Goal: Information Seeking & Learning: Learn about a topic

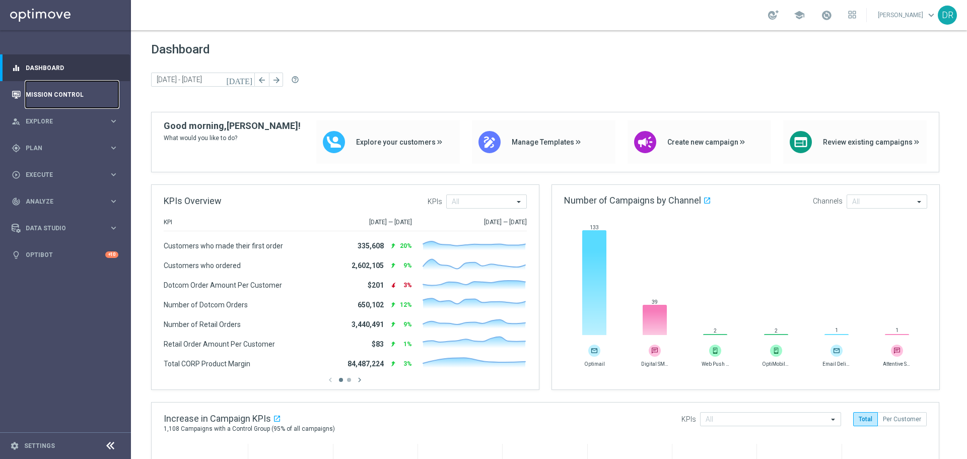
click at [39, 96] on link "Mission Control" at bounding box center [72, 94] width 93 height 27
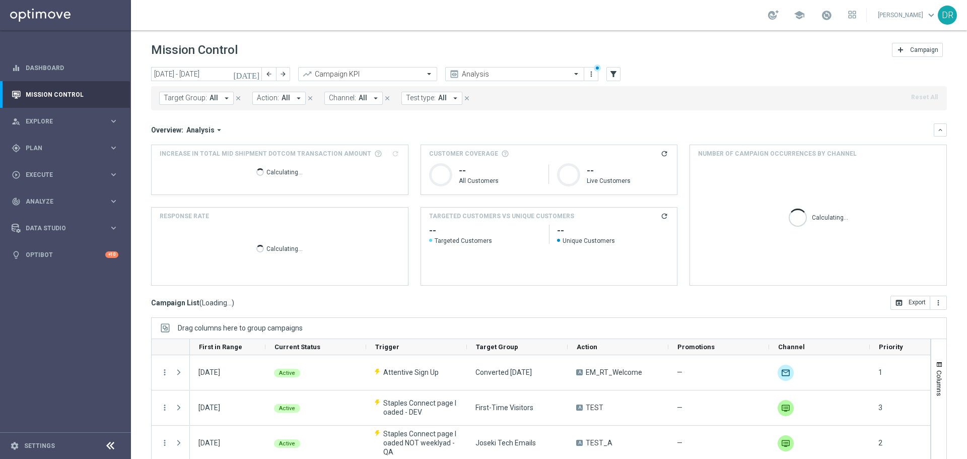
click at [253, 71] on icon "[DATE]" at bounding box center [246, 74] width 27 height 9
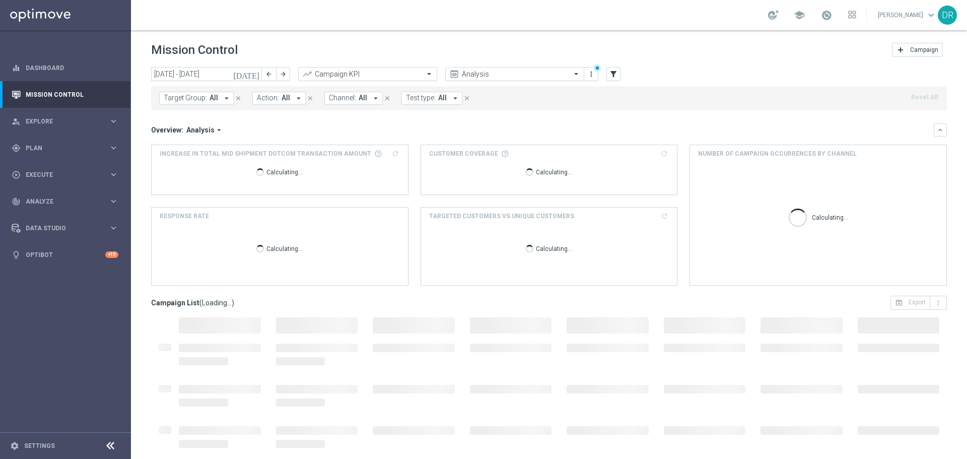
type input "01 Jul 2025 - 31 Jul 2025"
click at [451, 99] on icon "arrow_drop_down" at bounding box center [455, 98] width 9 height 9
click at [425, 207] on label "Self-Optimizing" at bounding box center [437, 206] width 41 height 6
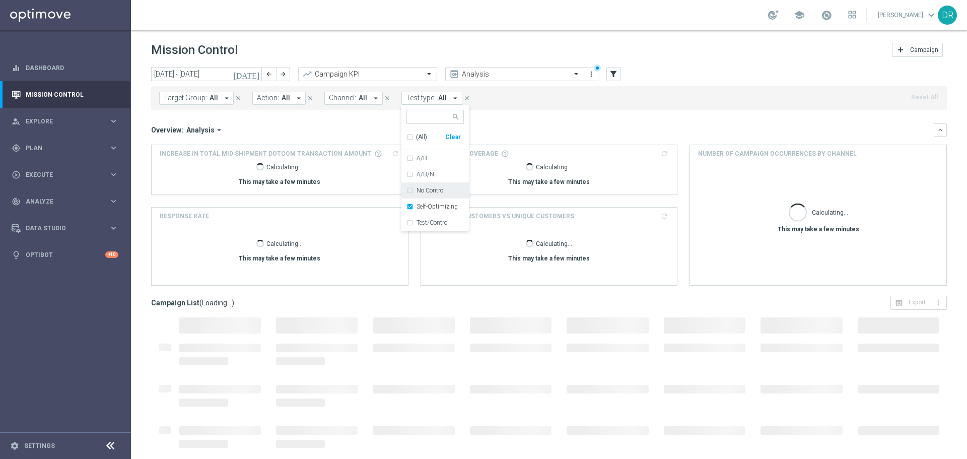
click at [631, 105] on div "Target Group: All arrow_drop_down close Action: All arrow_drop_down close Chann…" at bounding box center [549, 98] width 796 height 24
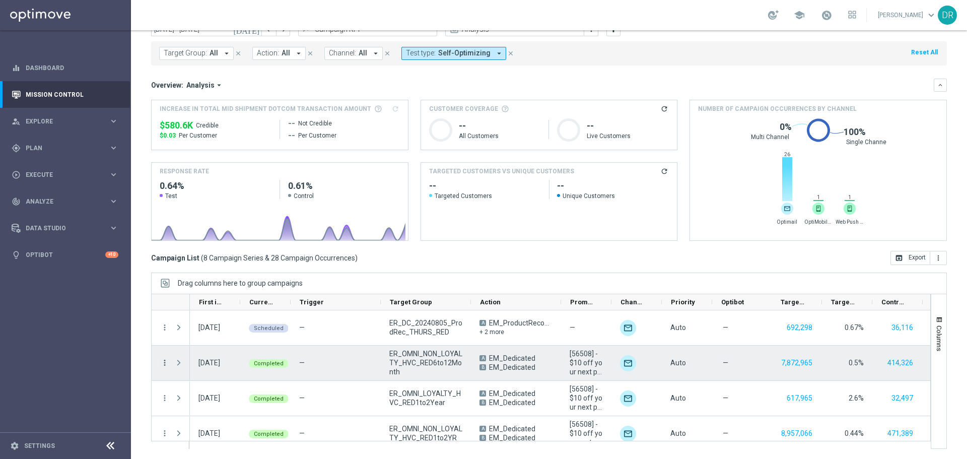
click at [165, 364] on icon "more_vert" at bounding box center [164, 362] width 9 height 9
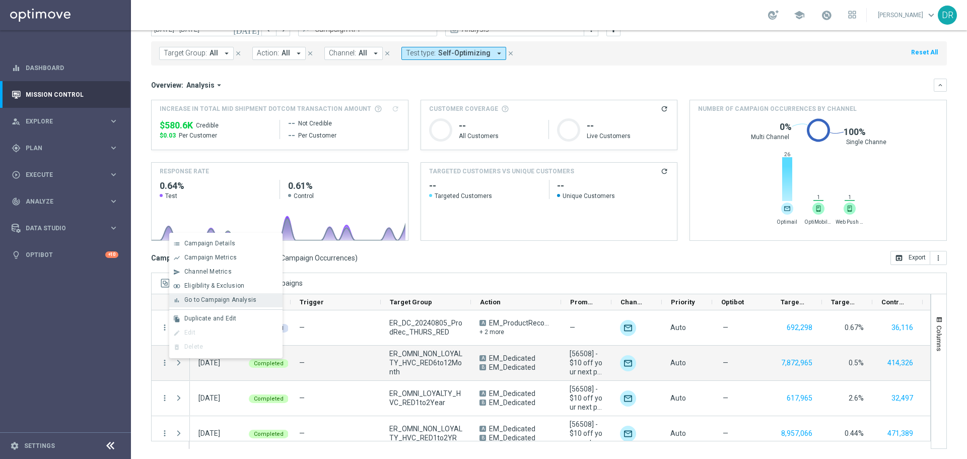
click at [225, 299] on span "Go to Campaign Analysis" at bounding box center [220, 299] width 72 height 7
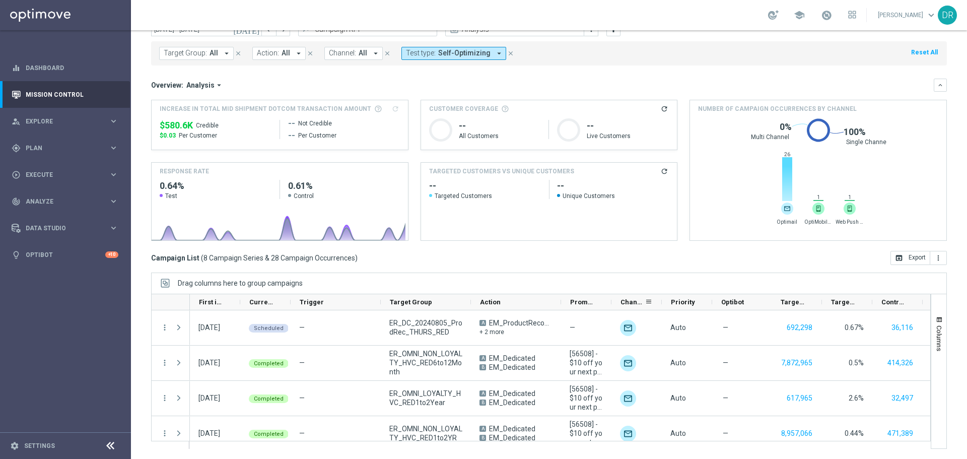
click at [611, 303] on div "Channel" at bounding box center [636, 302] width 50 height 16
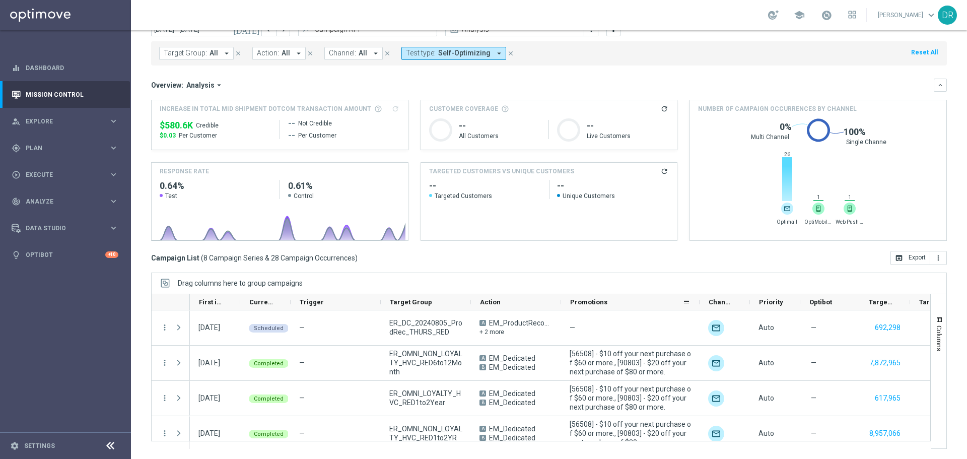
drag, startPoint x: 611, startPoint y: 305, endPoint x: 699, endPoint y: 303, distance: 88.2
click at [699, 303] on div at bounding box center [700, 302] width 4 height 16
click at [112, 229] on icon "keyboard_arrow_right" at bounding box center [114, 228] width 10 height 10
click at [114, 201] on icon "keyboard_arrow_right" at bounding box center [114, 201] width 10 height 10
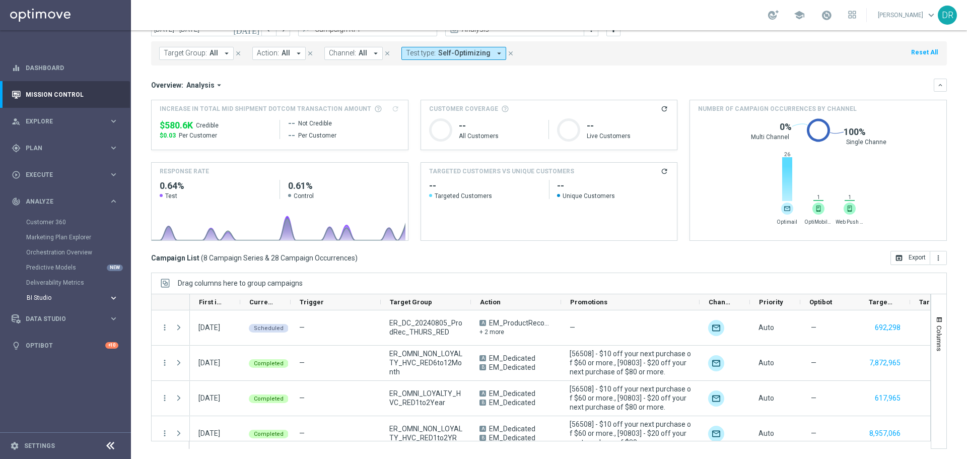
click at [61, 297] on span "BI Studio" at bounding box center [63, 298] width 72 height 6
click at [72, 327] on link "Emails Baseline Matchback" at bounding box center [68, 328] width 74 height 8
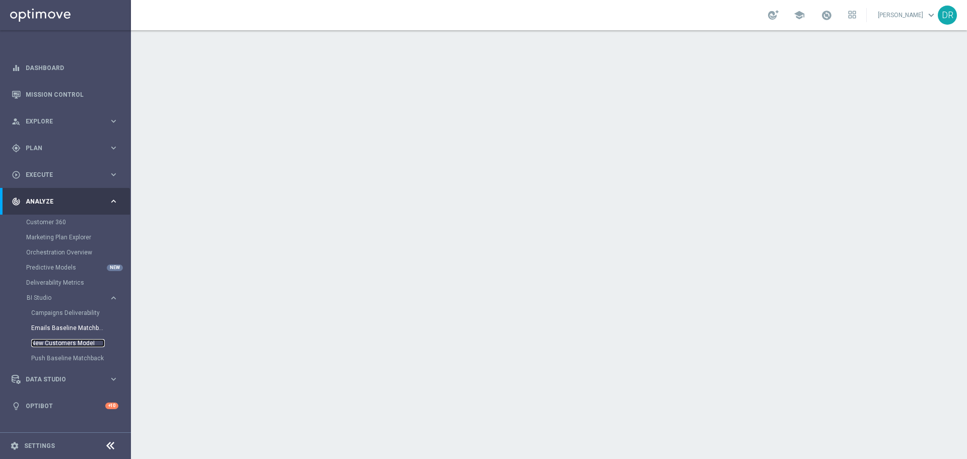
click at [58, 341] on link "New Customers Model" at bounding box center [68, 343] width 74 height 8
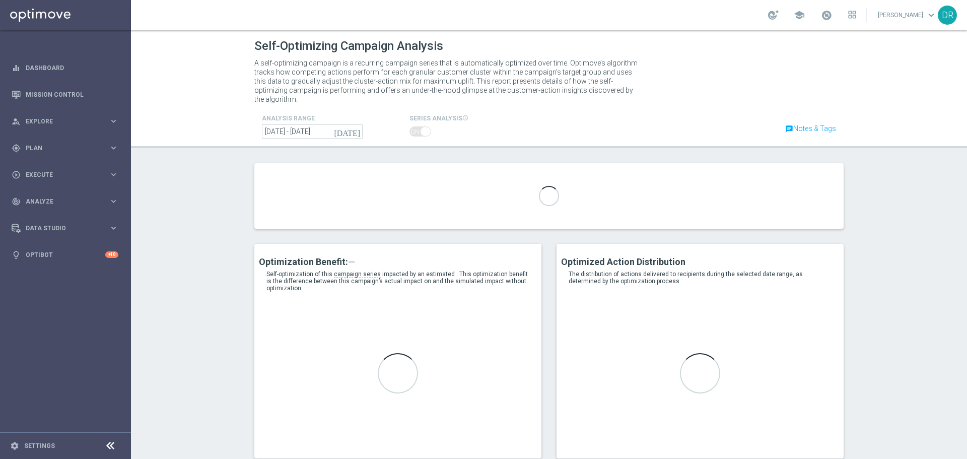
drag, startPoint x: 107, startPoint y: 444, endPoint x: 506, endPoint y: 350, distance: 409.9
click at [107, 444] on icon at bounding box center [110, 446] width 12 height 12
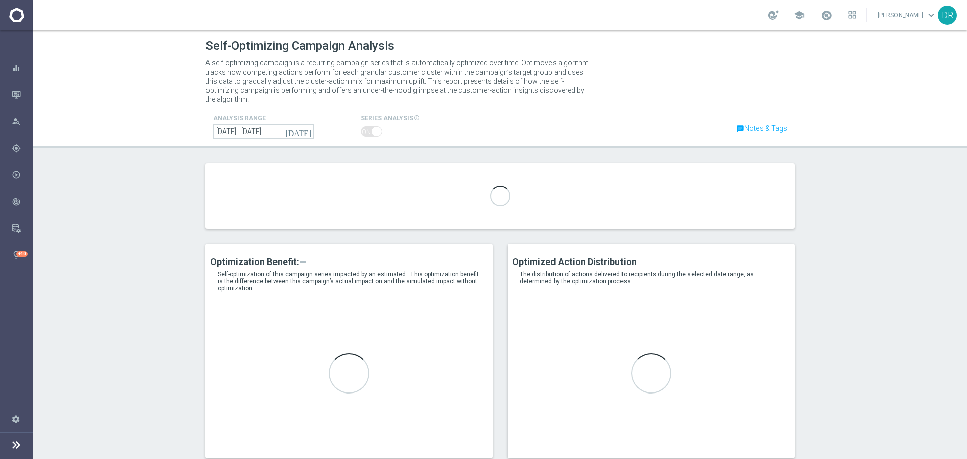
type input "EM_Dedicated"
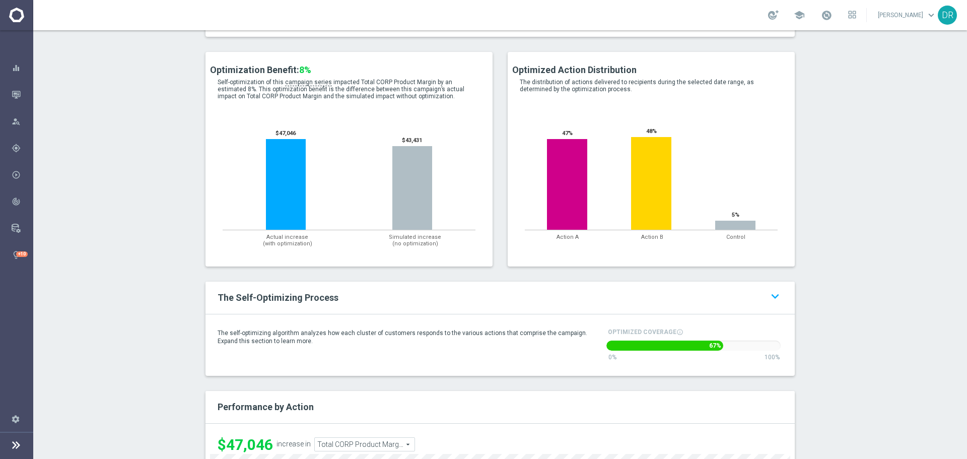
scroll to position [403, 0]
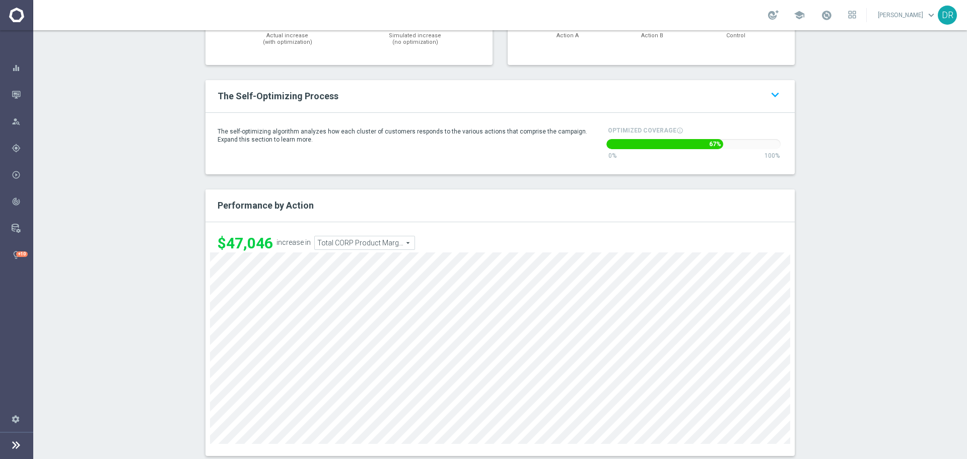
drag, startPoint x: 771, startPoint y: 84, endPoint x: 796, endPoint y: 93, distance: 26.9
click at [771, 88] on icon "keyboard_arrow_down" at bounding box center [775, 95] width 15 height 15
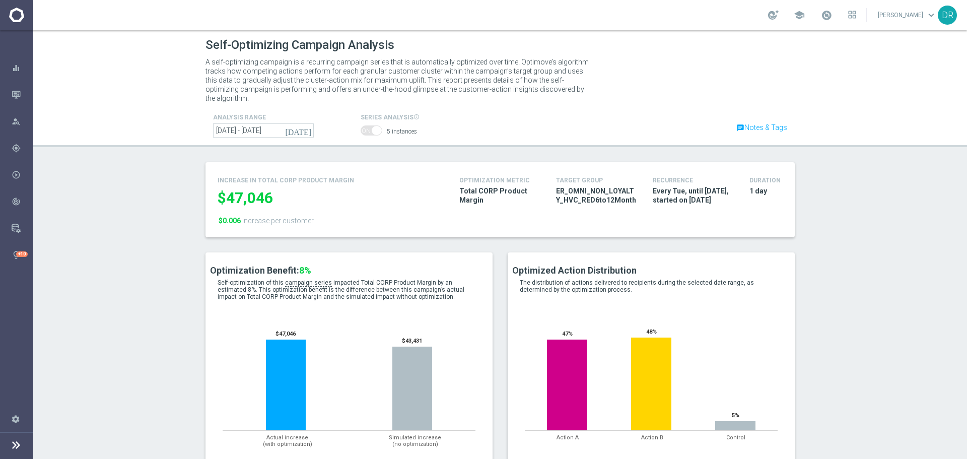
scroll to position [0, 0]
drag, startPoint x: 625, startPoint y: 192, endPoint x: 550, endPoint y: 178, distance: 77.0
click at [550, 179] on div "target group ER_OMNI_NON_LOYALTY_HVC_RED6to12Month" at bounding box center [597, 192] width 97 height 35
copy span "ER_OMNI_NON_LOYALTY_HVC_RED6to12Month"
click at [134, 259] on section "Optimization Benefit: 8% Self-optimization of this campaign series" at bounding box center [500, 368] width 934 height 230
